Goal: Task Accomplishment & Management: Manage account settings

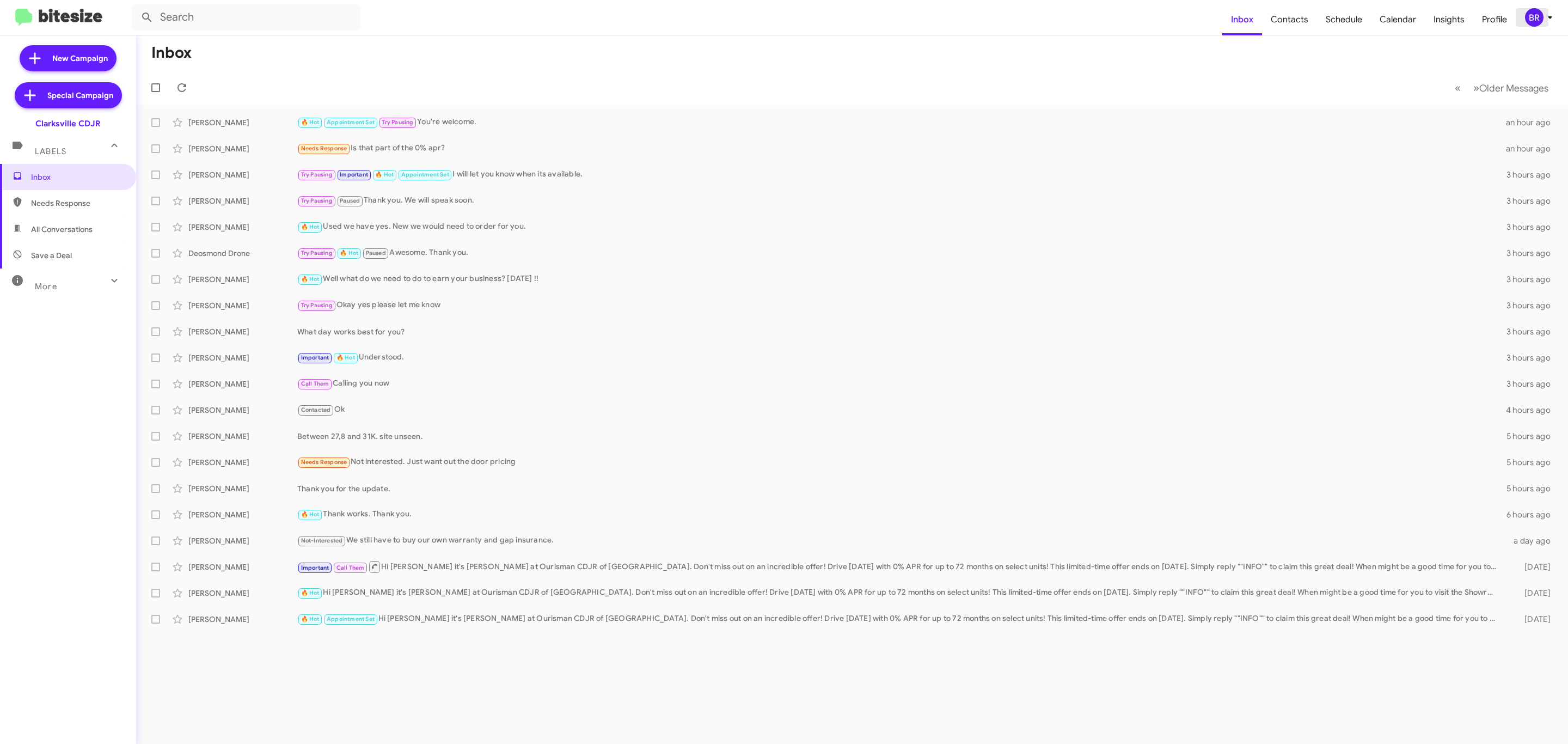
click at [1539, 13] on div "BR" at bounding box center [1534, 17] width 18 height 18
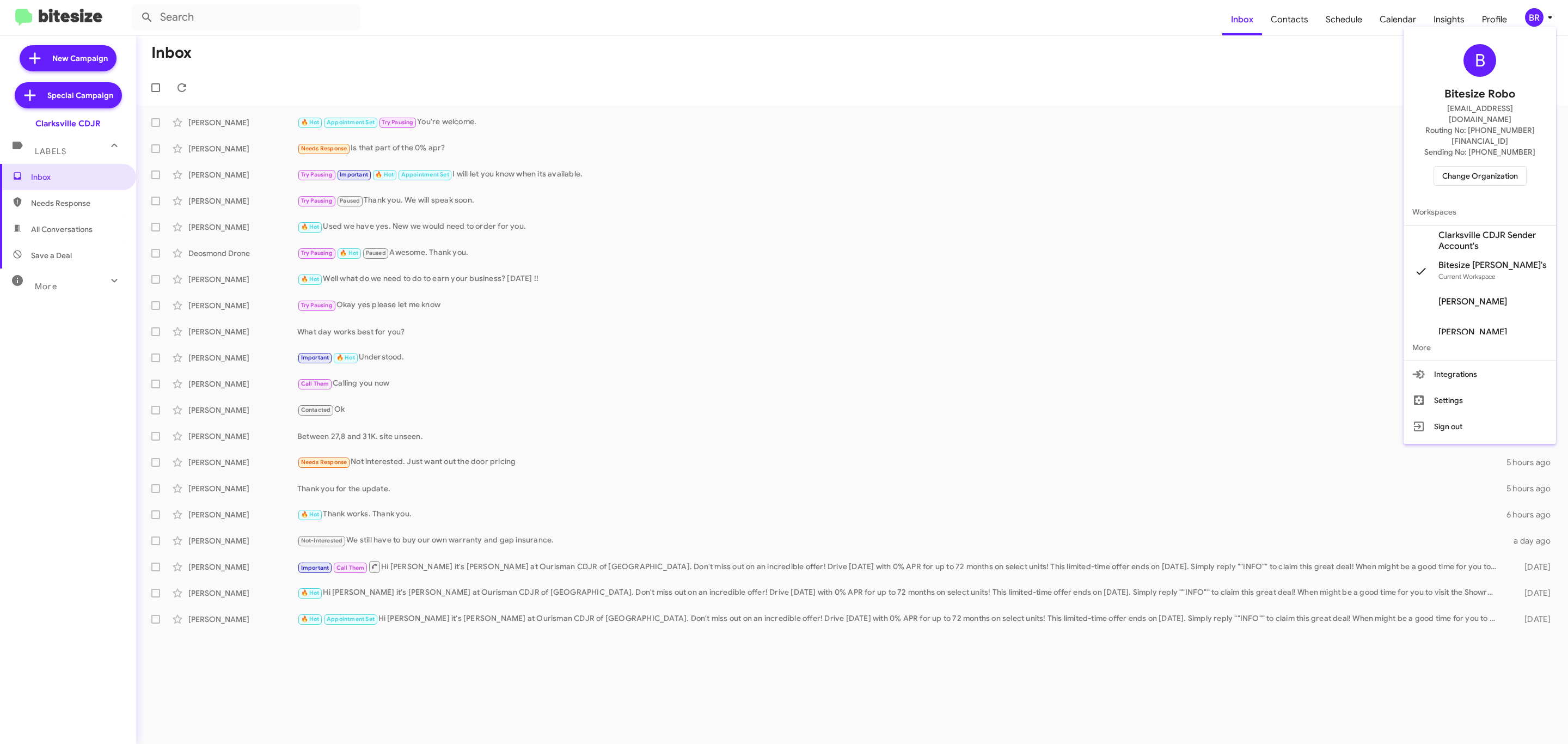
click at [1458, 167] on span "Change Organization" at bounding box center [1480, 176] width 75 height 18
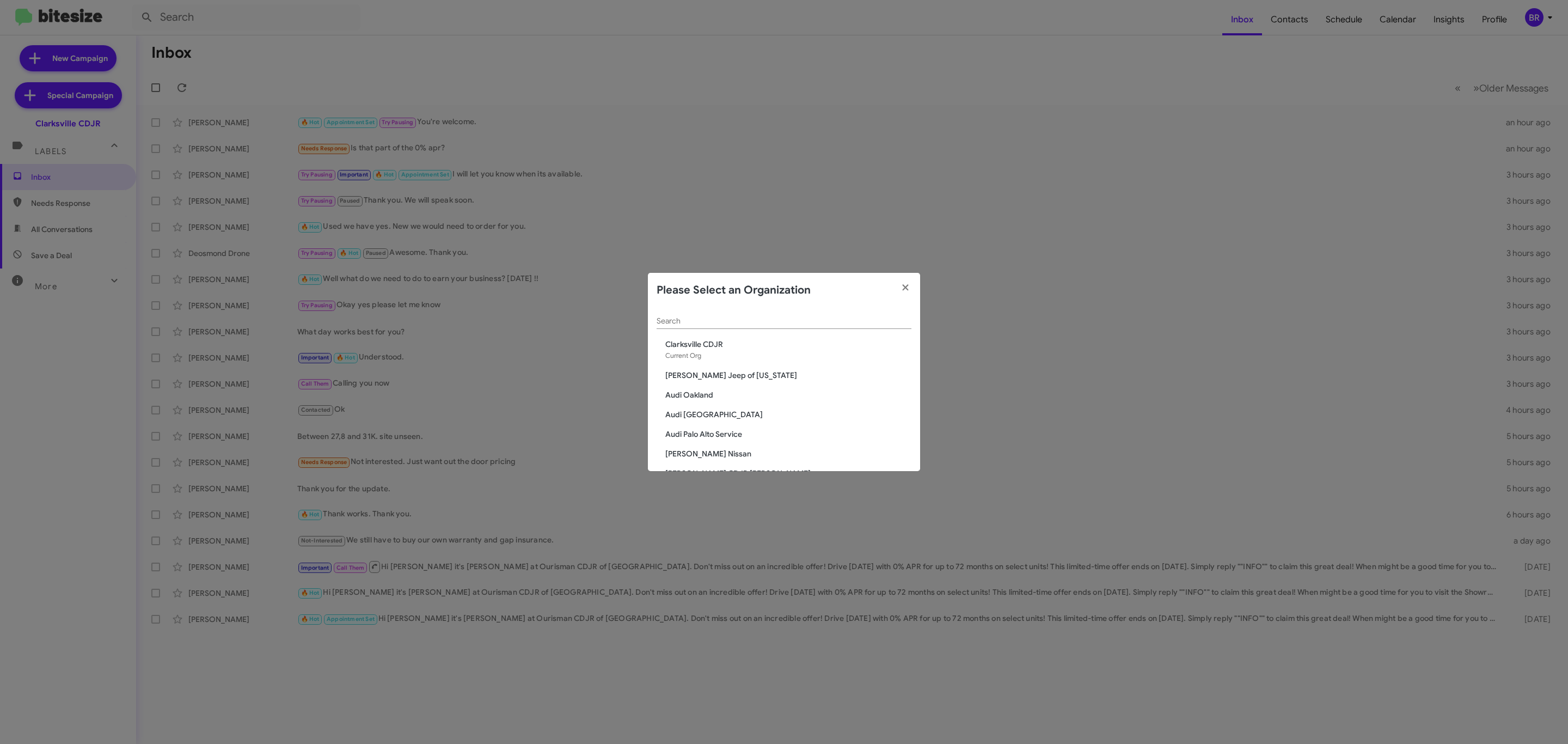
click at [875, 314] on div "Search" at bounding box center [784, 318] width 255 height 21
click at [835, 326] on div "Search" at bounding box center [784, 318] width 255 height 21
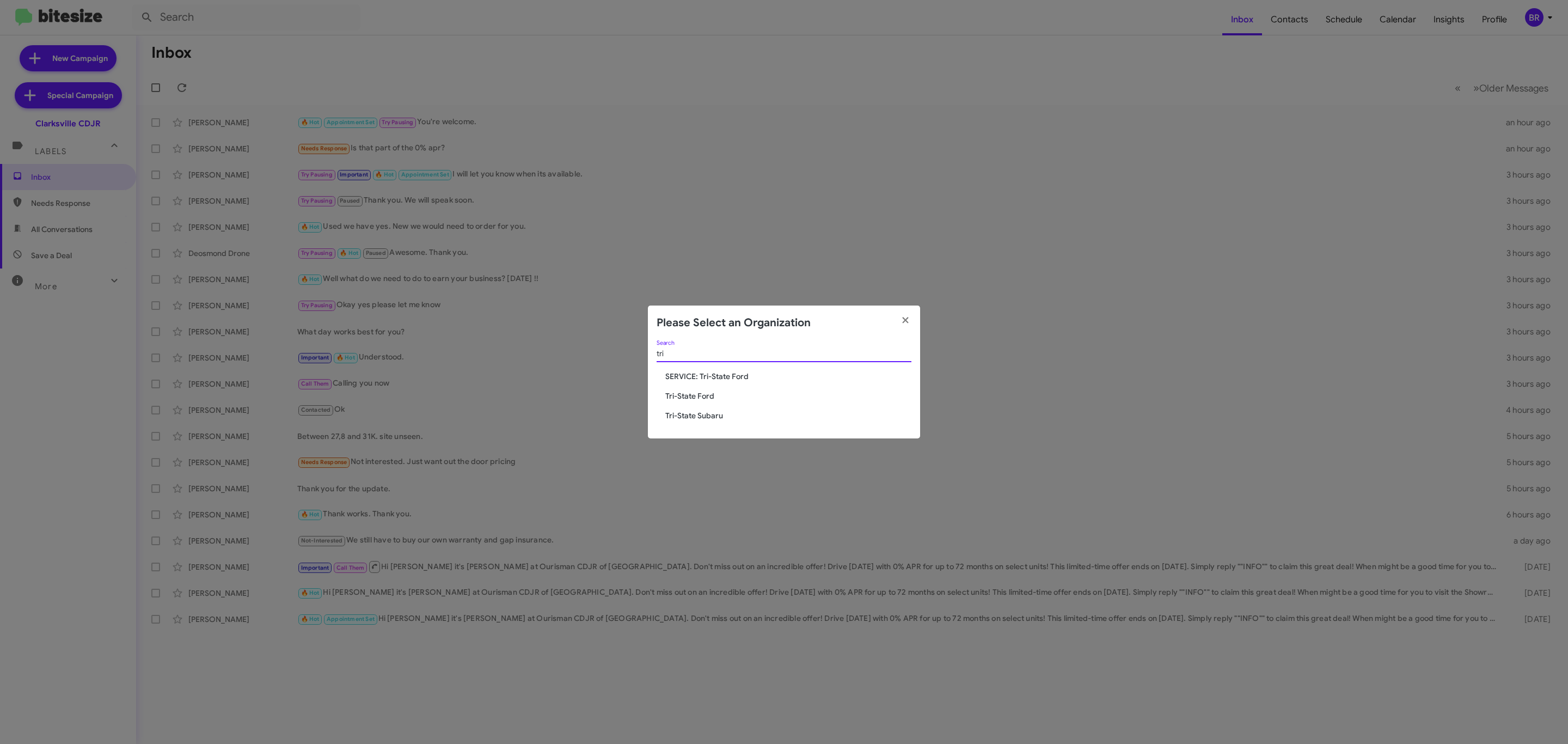
type input "tri"
click at [706, 412] on span "Tri-State Subaru" at bounding box center [788, 416] width 246 height 11
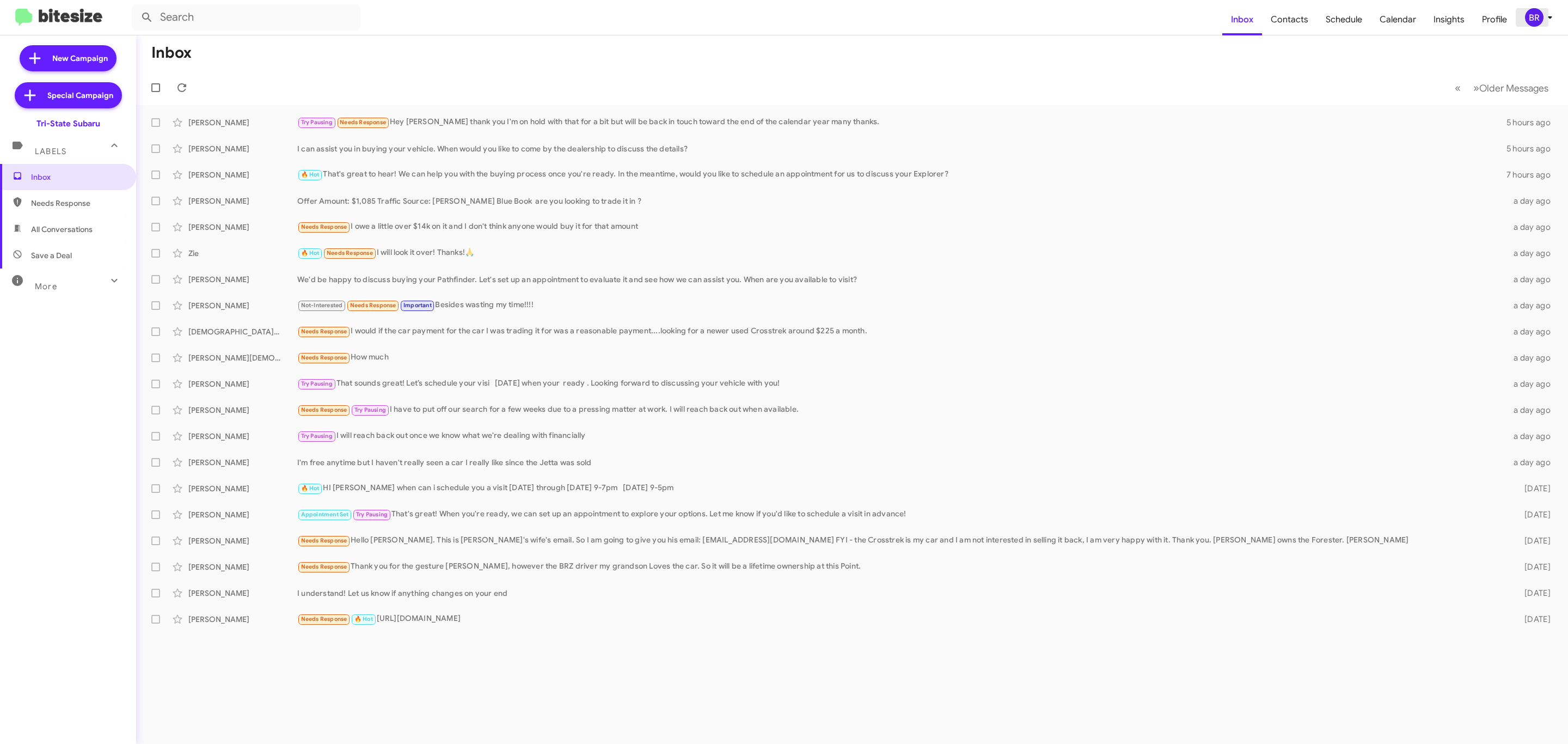
click at [1541, 15] on div "BR" at bounding box center [1534, 17] width 18 height 18
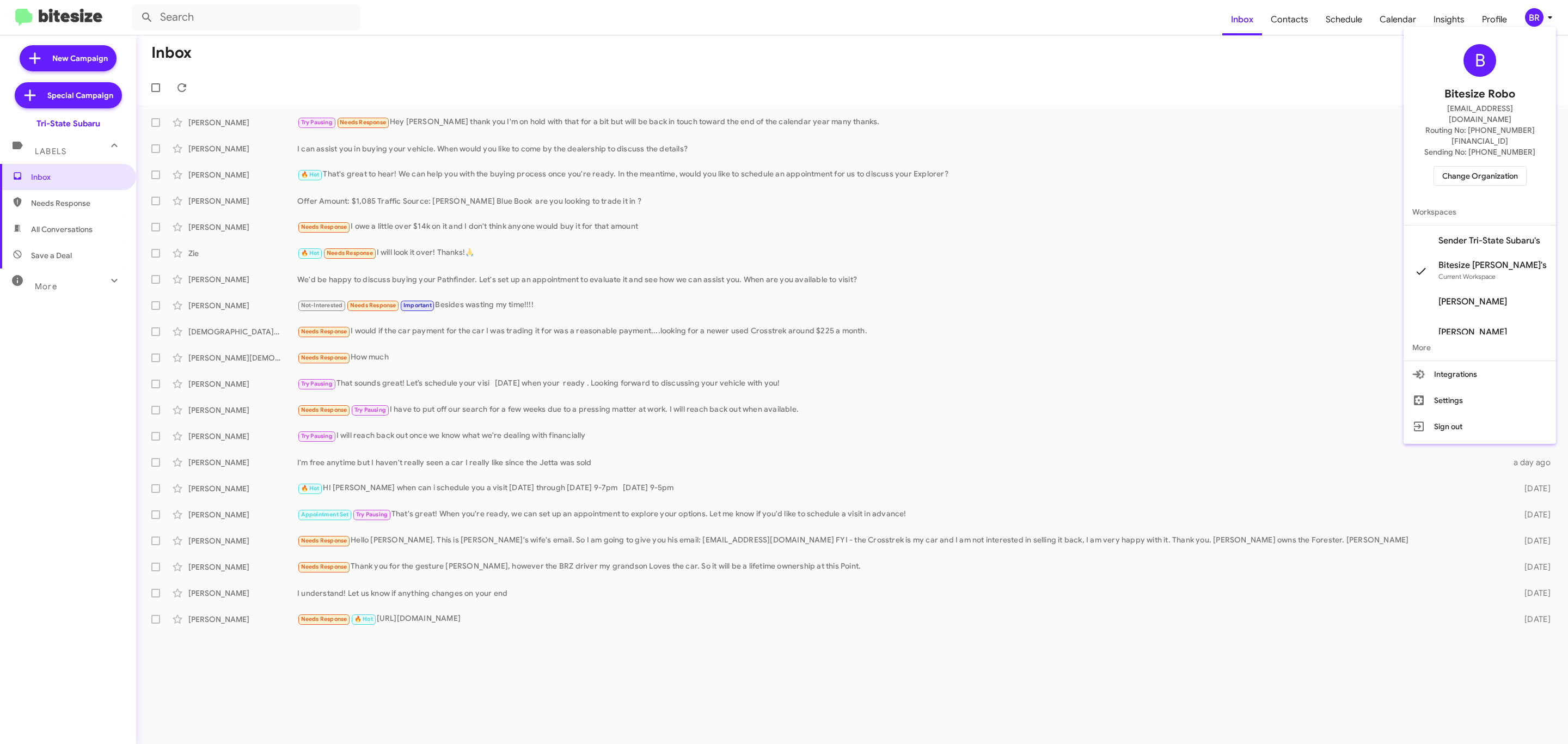
click at [1461, 167] on span "Change Organization" at bounding box center [1480, 176] width 75 height 18
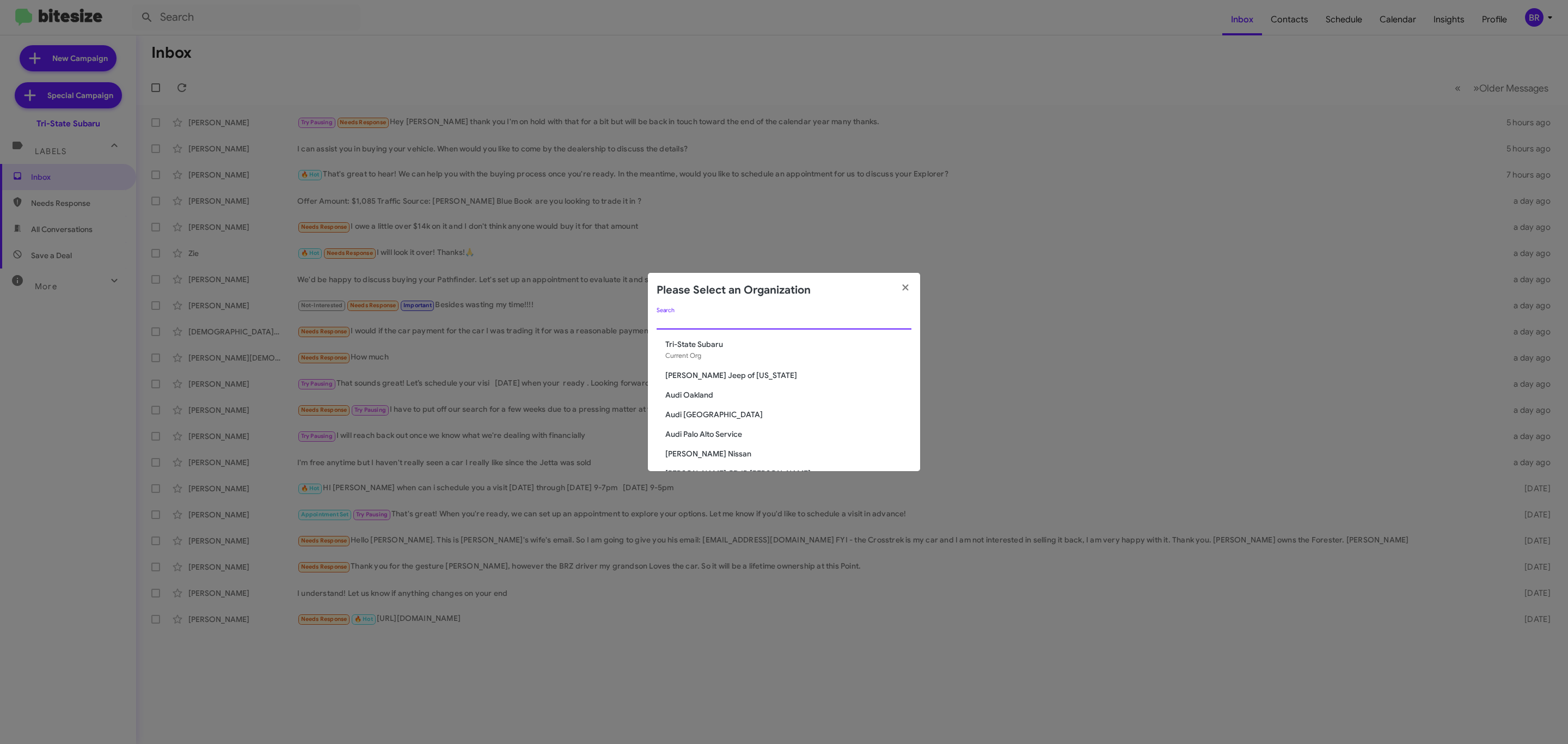
click at [816, 321] on input "Search" at bounding box center [784, 321] width 255 height 9
type input "ford"
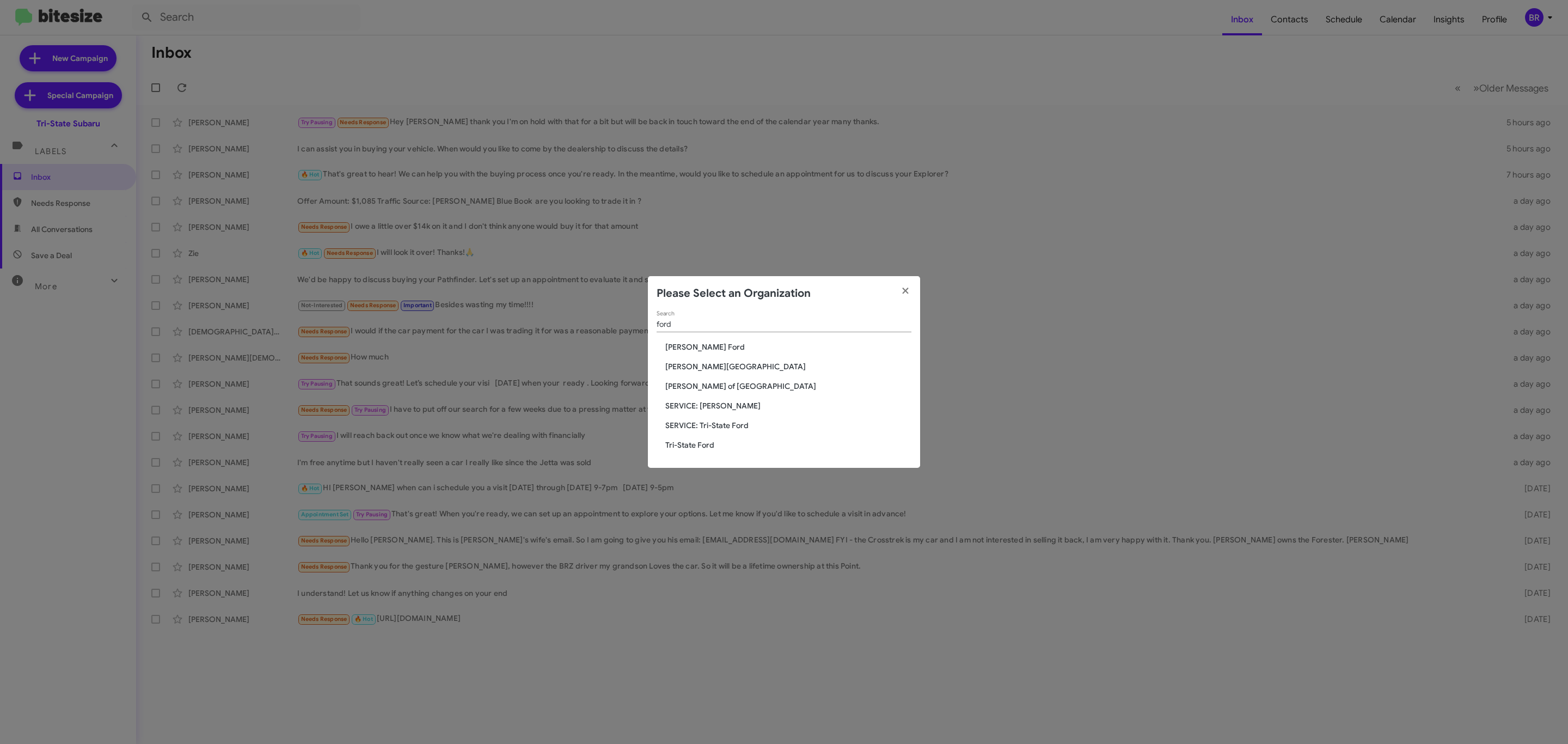
click at [701, 444] on span "Tri-State Ford" at bounding box center [788, 445] width 246 height 11
click at [696, 447] on span "Tri-State Ford" at bounding box center [788, 445] width 246 height 11
click at [693, 447] on span "Tri-State Ford" at bounding box center [788, 445] width 246 height 11
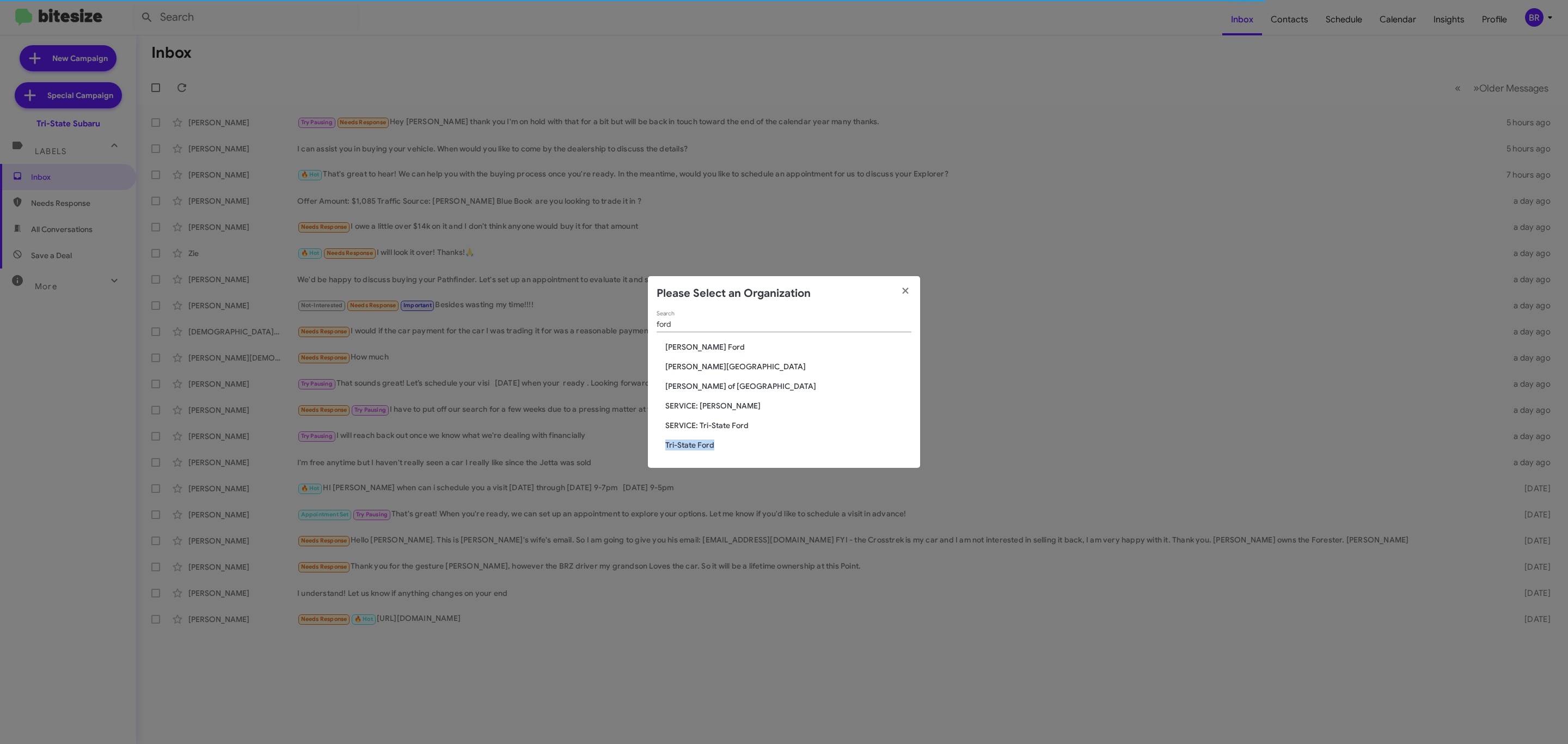
click at [693, 447] on span "Tri-State Ford" at bounding box center [788, 445] width 246 height 11
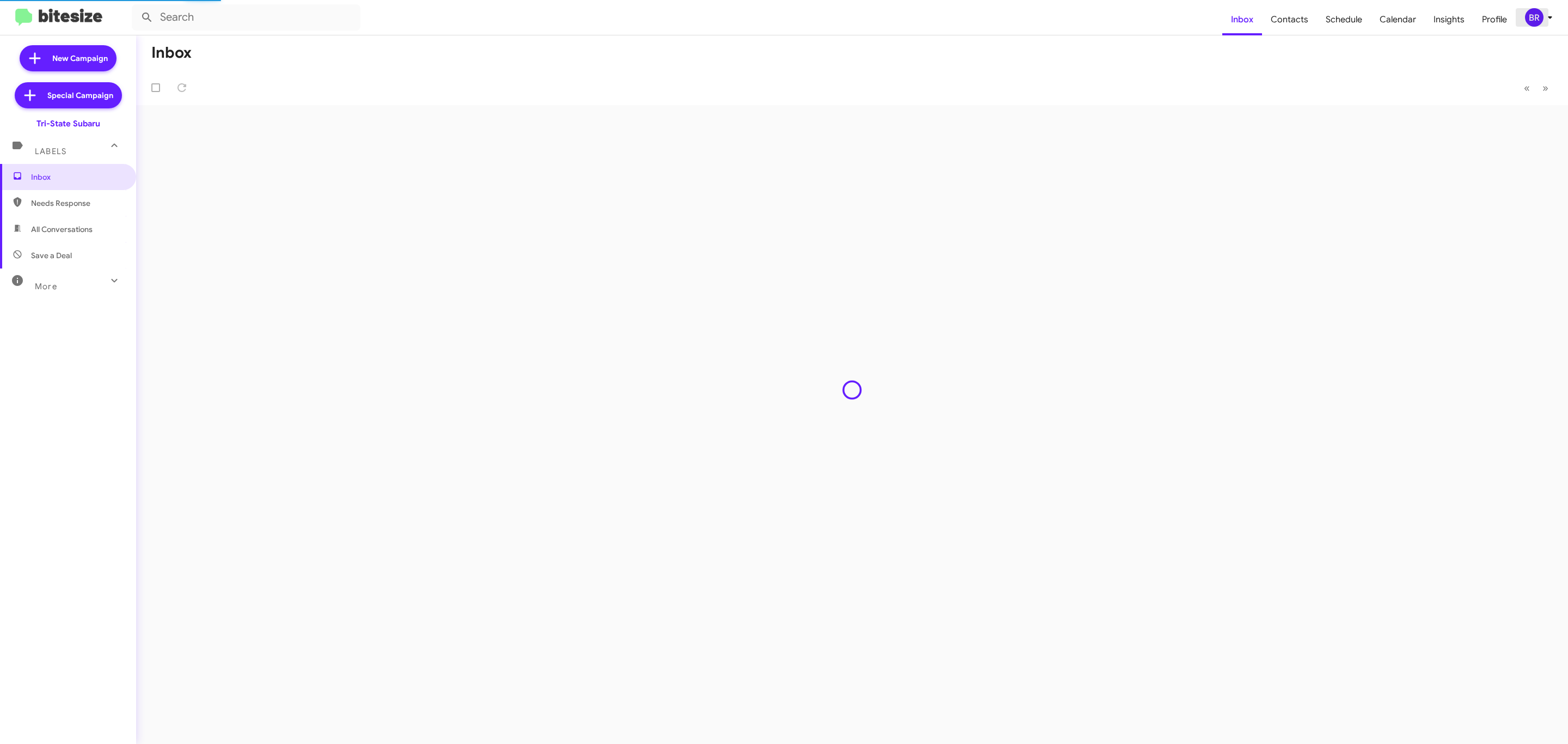
click at [1526, 13] on div "BR" at bounding box center [1534, 17] width 18 height 18
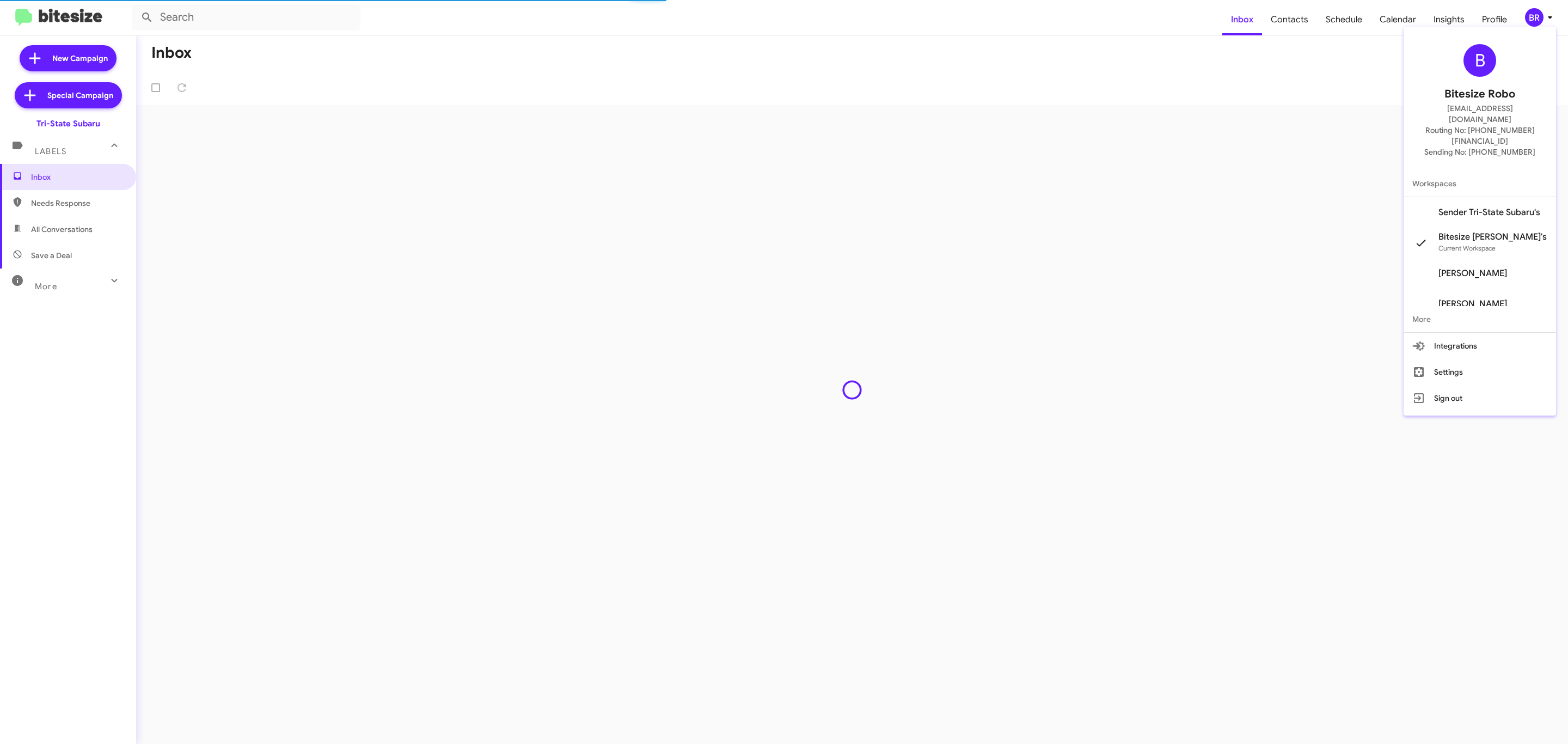
click at [1052, 46] on div at bounding box center [784, 372] width 1568 height 744
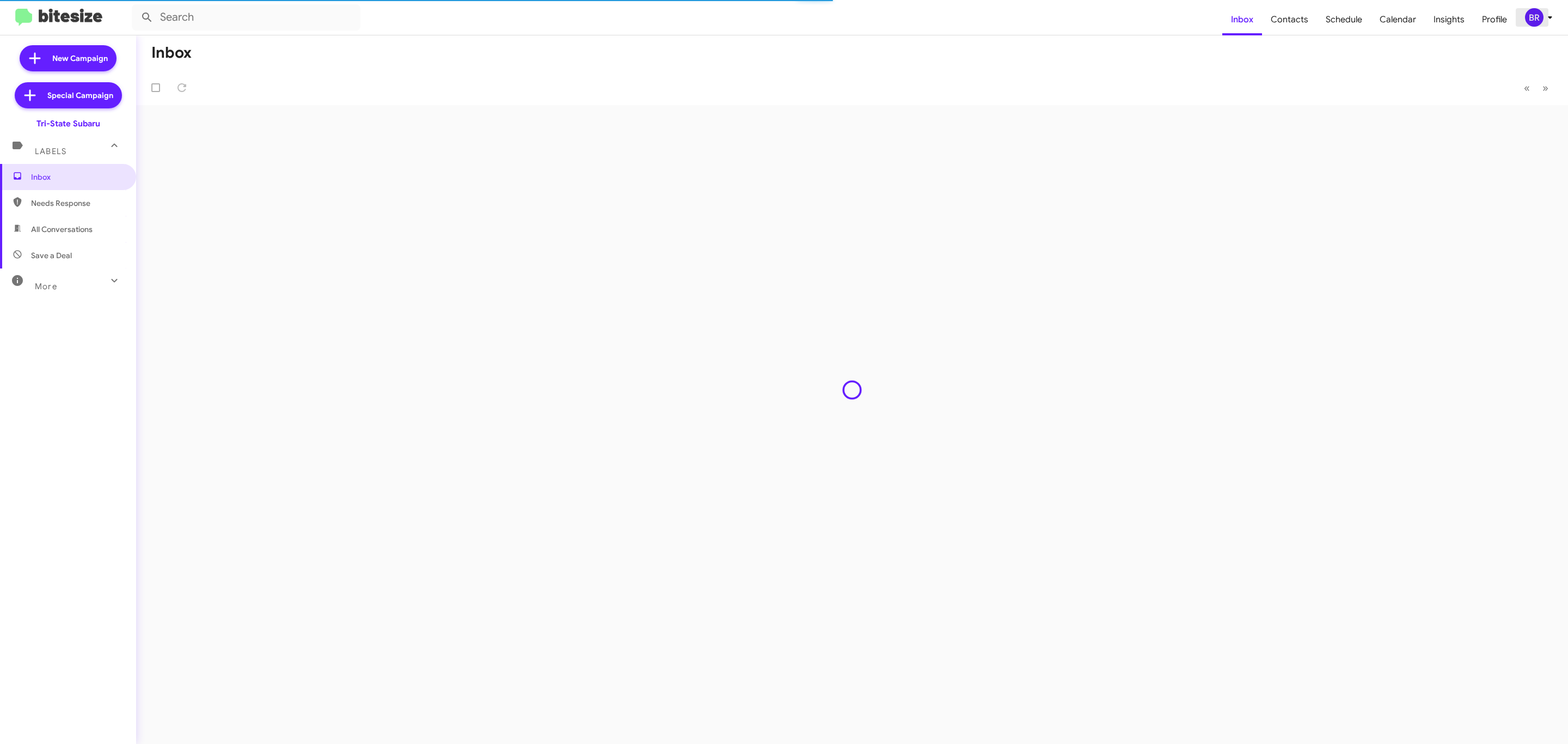
click at [1537, 16] on div "BR" at bounding box center [1534, 17] width 18 height 18
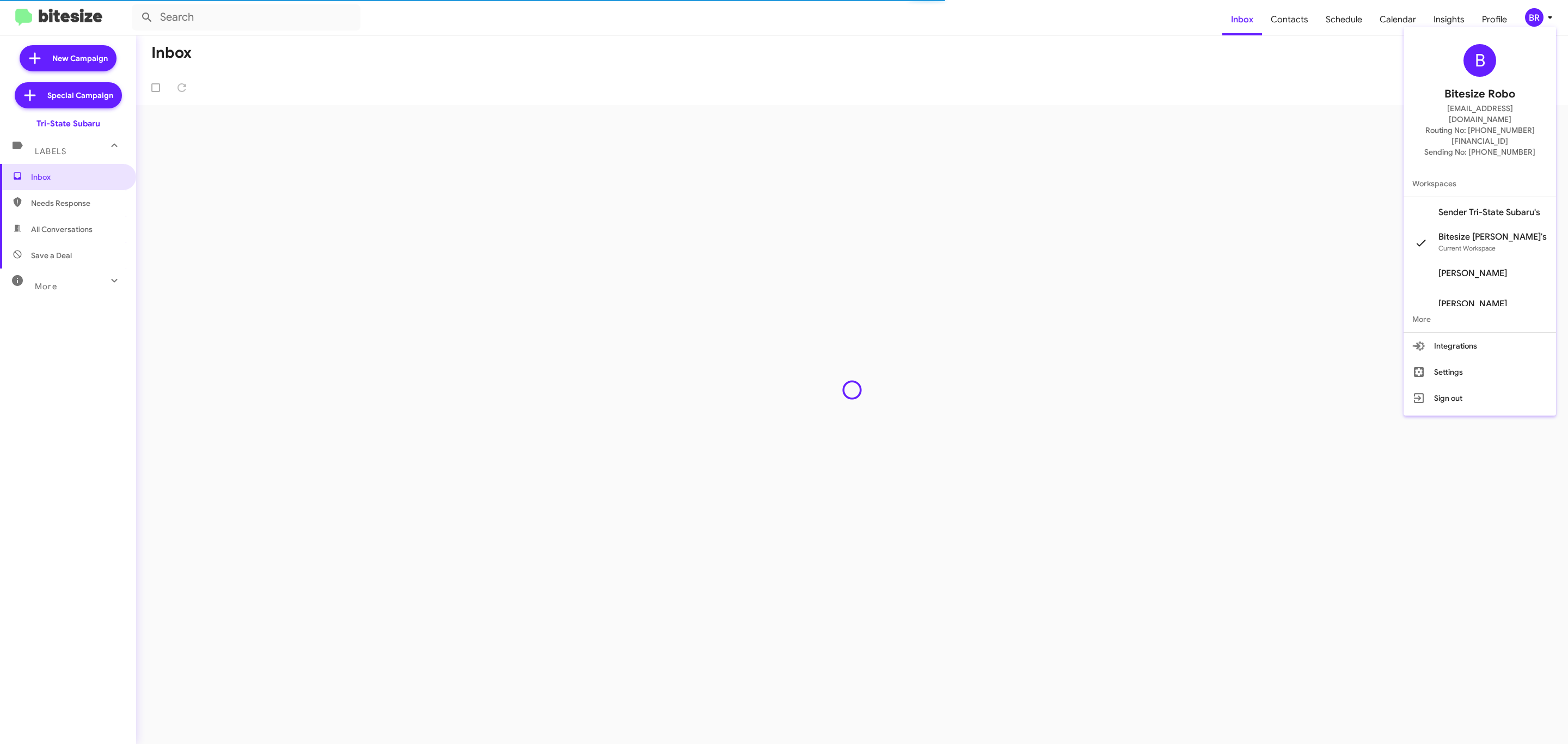
click at [1167, 119] on div at bounding box center [784, 372] width 1568 height 744
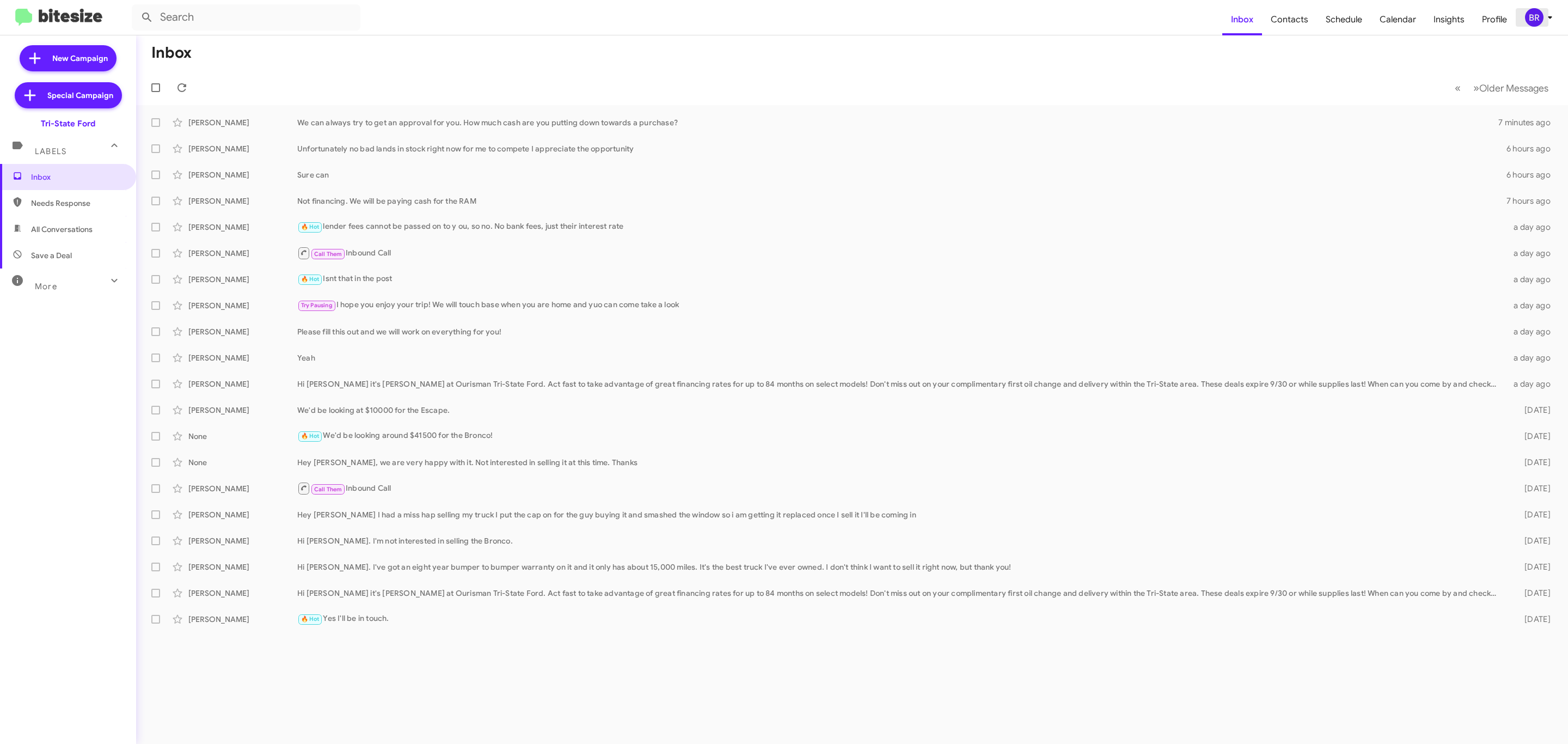
click at [1530, 23] on div "BR" at bounding box center [1534, 17] width 18 height 18
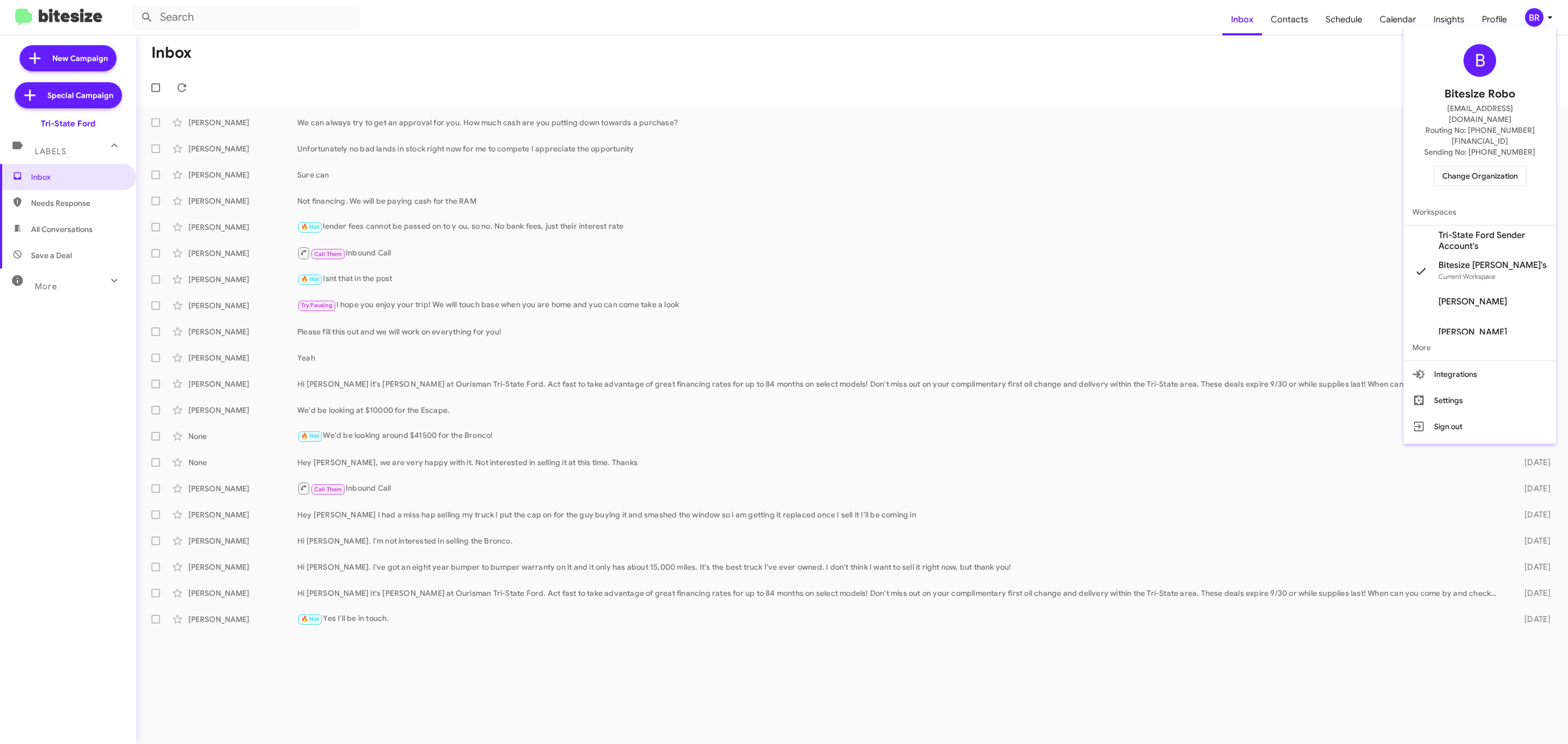
click at [1472, 167] on span "Change Organization" at bounding box center [1480, 176] width 75 height 18
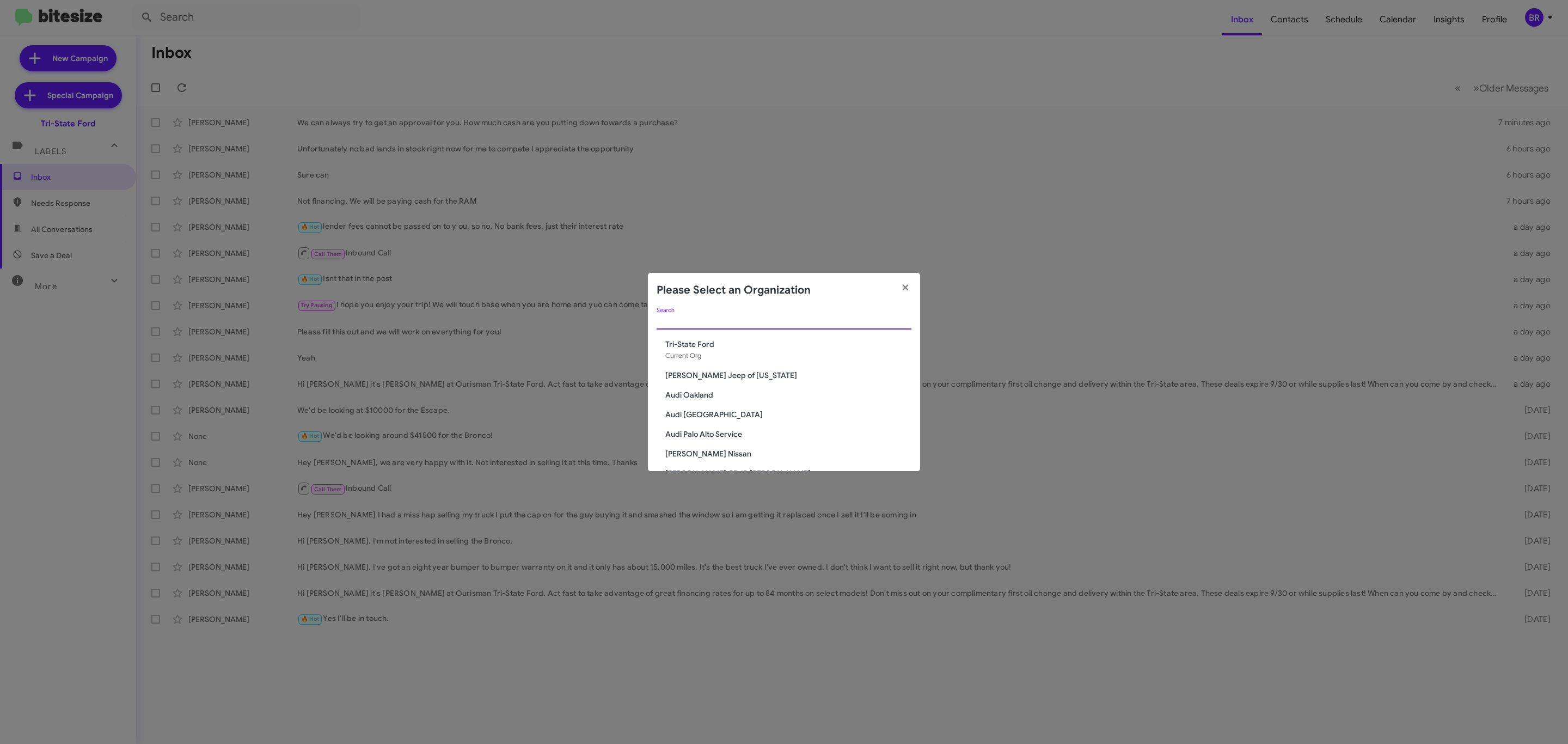
click at [812, 324] on input "Search" at bounding box center [784, 321] width 255 height 9
type input "ford"
click at [709, 353] on div "Tri-State Ford Current Org" at bounding box center [788, 349] width 246 height 23
